Goal: Information Seeking & Learning: Learn about a topic

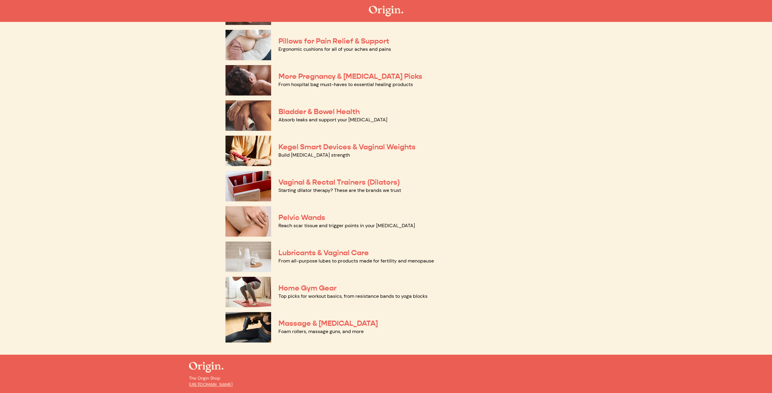
scroll to position [131, 0]
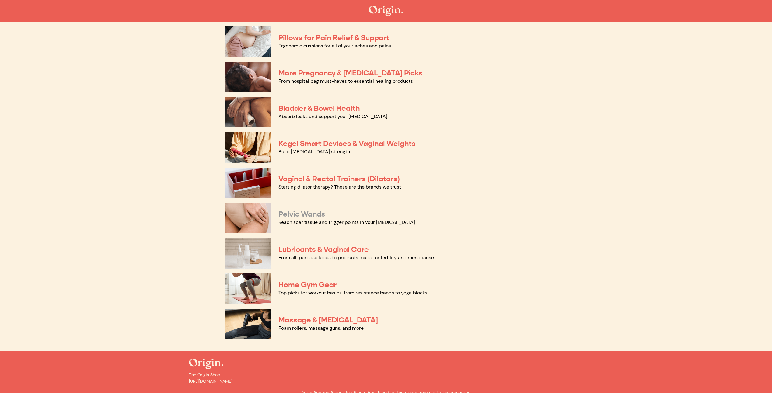
click at [303, 215] on link "Pelvic Wands" at bounding box center [302, 214] width 47 height 9
click at [295, 320] on link "Massage & Myofascial Release" at bounding box center [329, 320] width 100 height 9
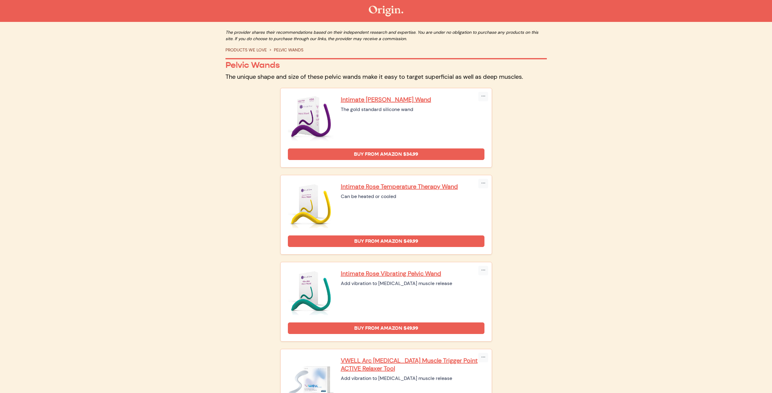
scroll to position [194, 0]
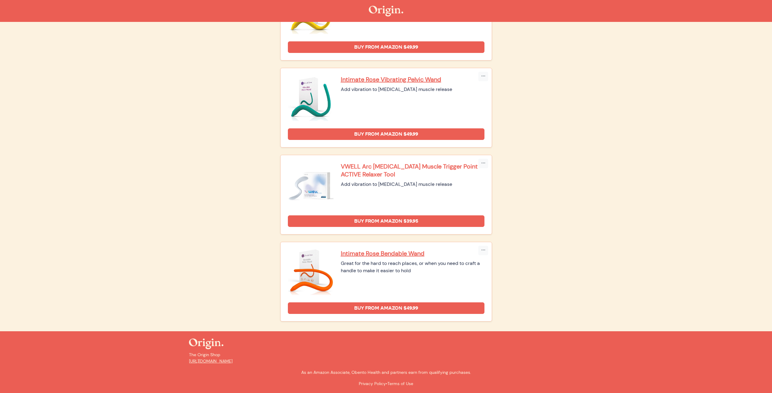
click at [358, 169] on p "VWELL Arc [MEDICAL_DATA] Muscle Trigger Point ACTIVE Relaxer Tool" at bounding box center [413, 171] width 144 height 16
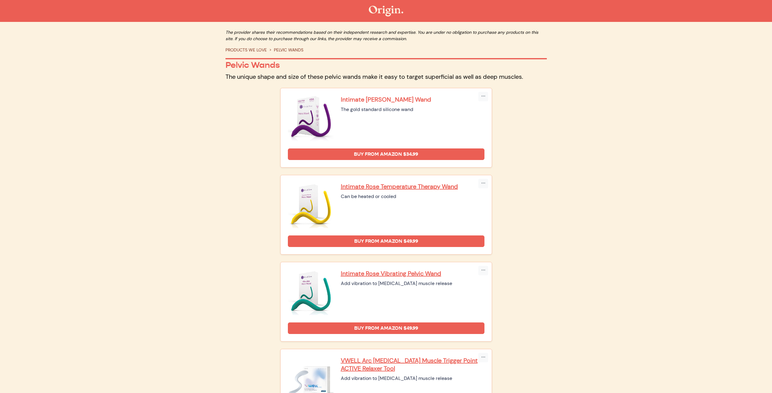
click at [378, 100] on p "Intimate [PERSON_NAME] Wand" at bounding box center [413, 100] width 144 height 8
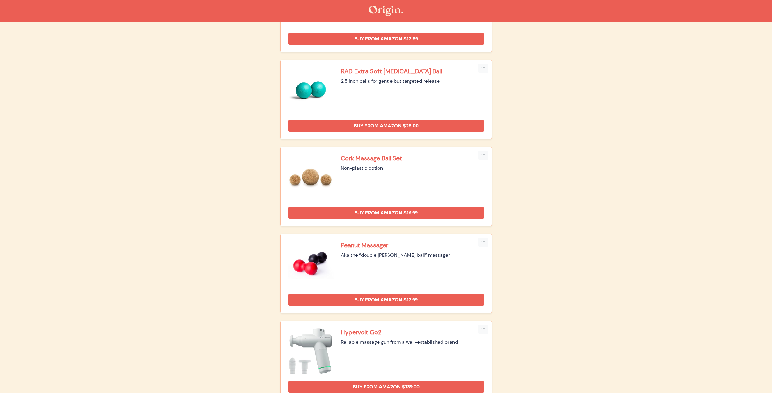
scroll to position [460, 0]
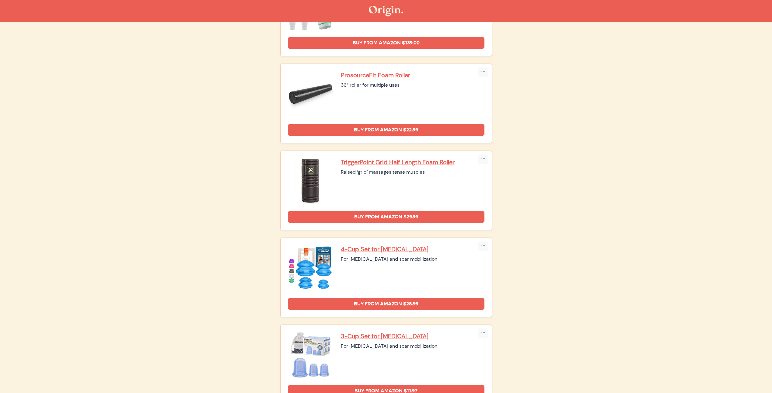
click at [404, 76] on p "ProsourceFit Foam Roller" at bounding box center [413, 75] width 144 height 8
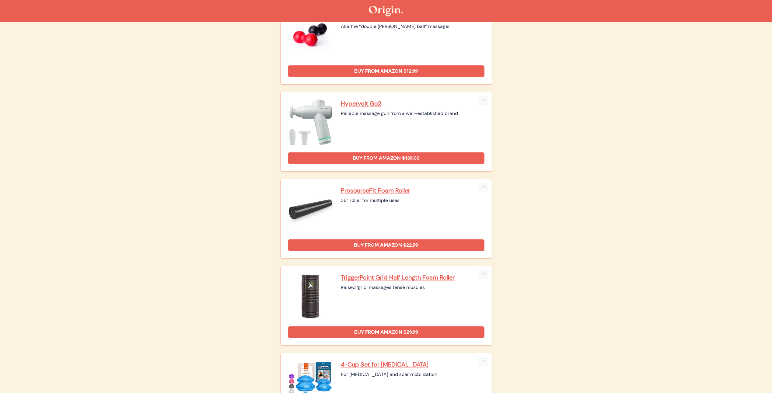
scroll to position [0, 0]
